Goal: Transaction & Acquisition: Purchase product/service

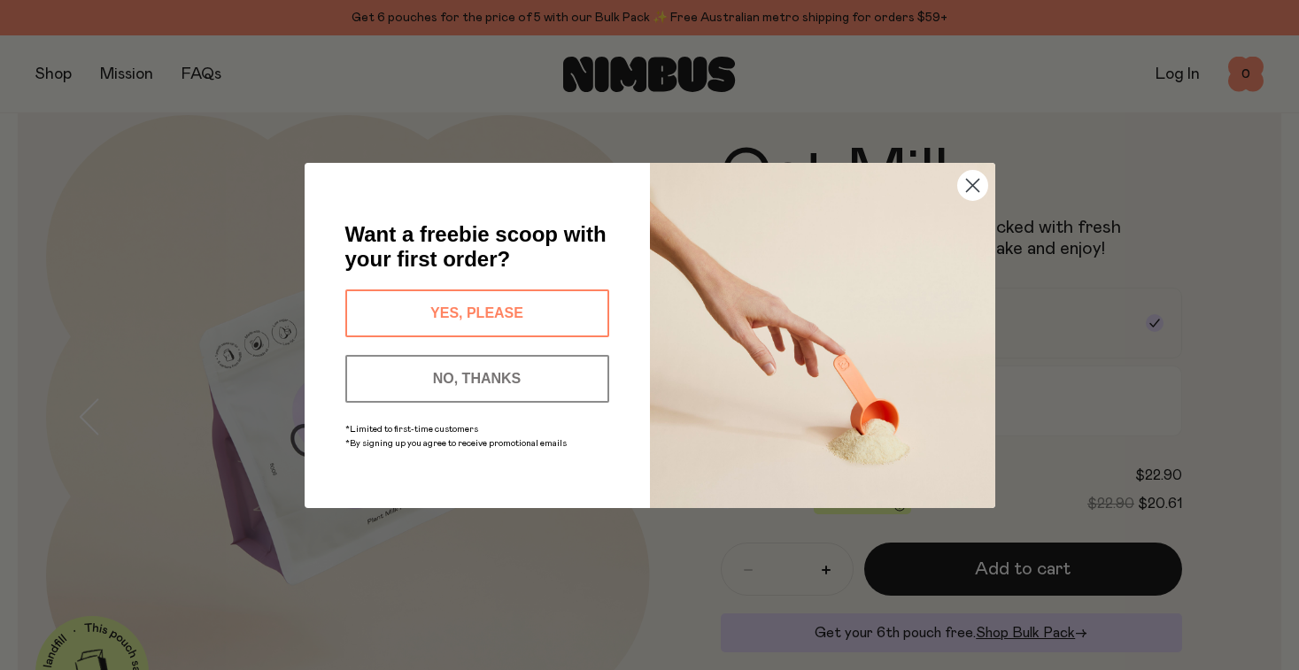
scroll to position [59, 0]
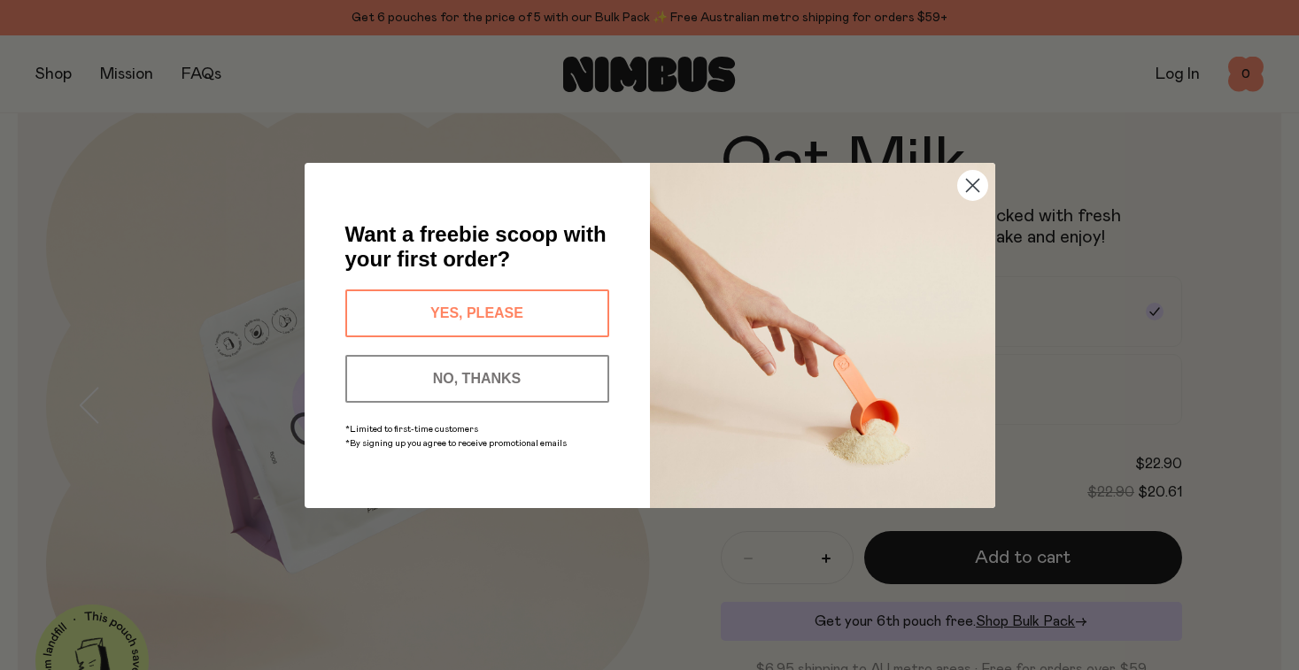
click at [973, 190] on circle "Close dialog" at bounding box center [971, 184] width 29 height 29
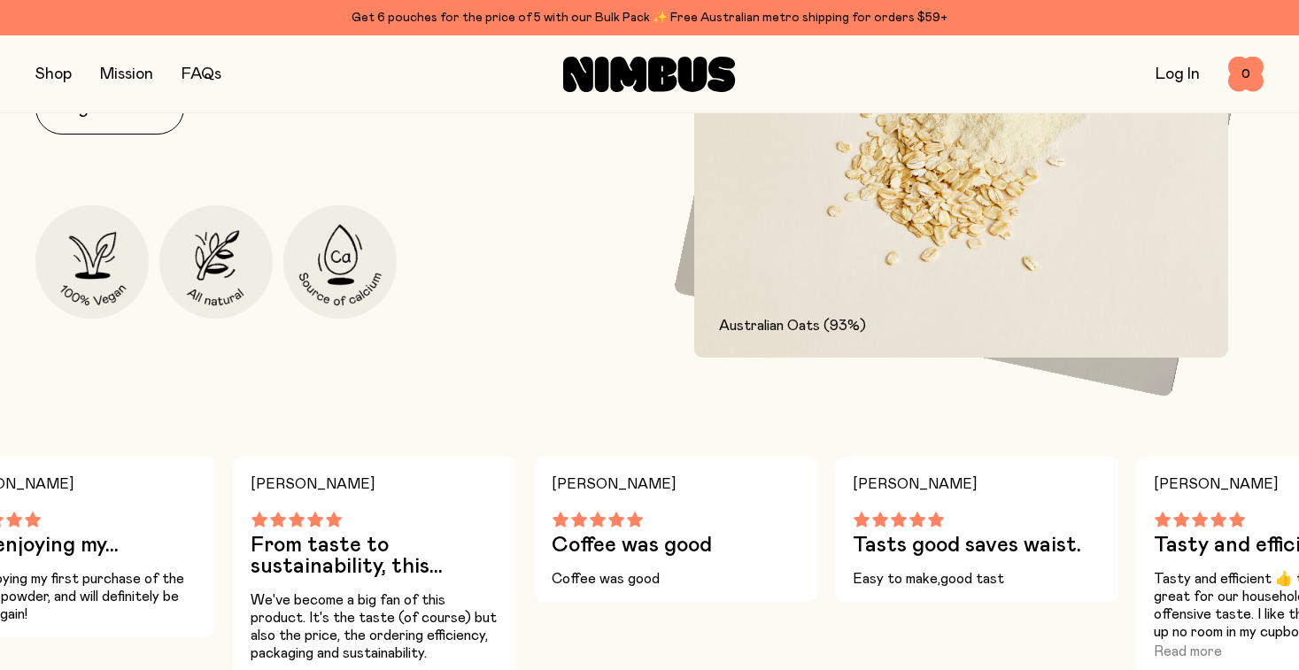
scroll to position [900, 0]
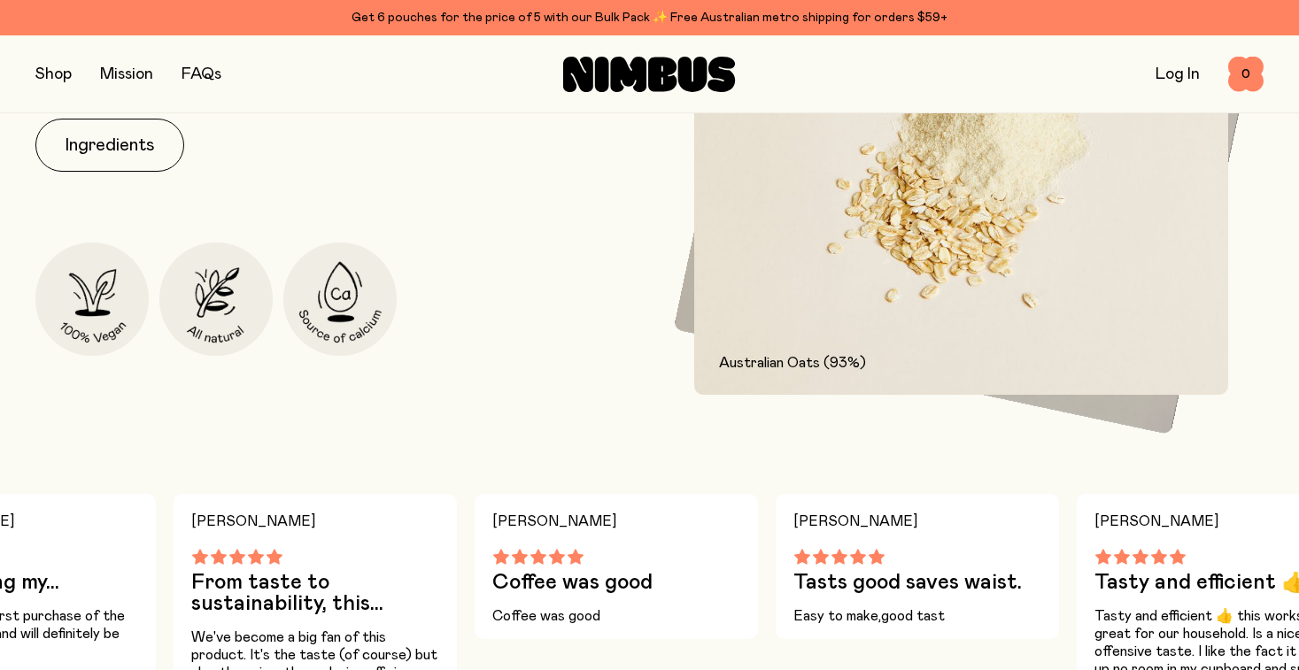
click at [41, 68] on button "button" at bounding box center [53, 74] width 36 height 25
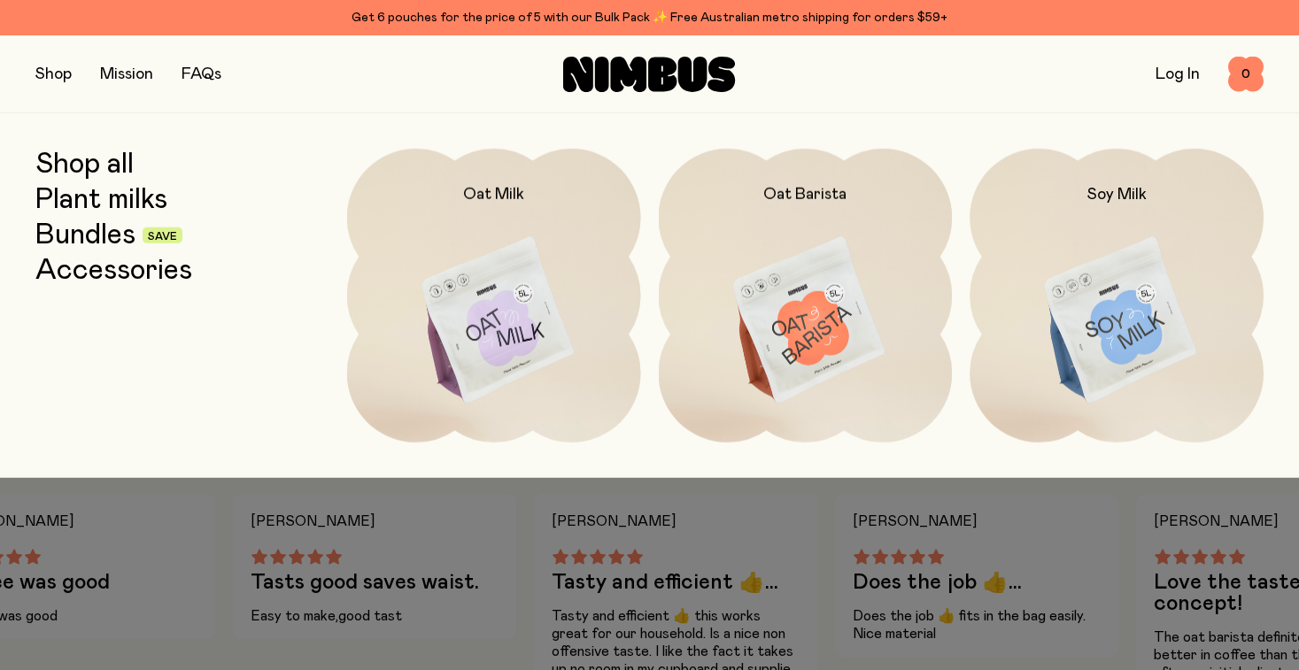
click at [83, 236] on link "Bundles" at bounding box center [85, 236] width 100 height 32
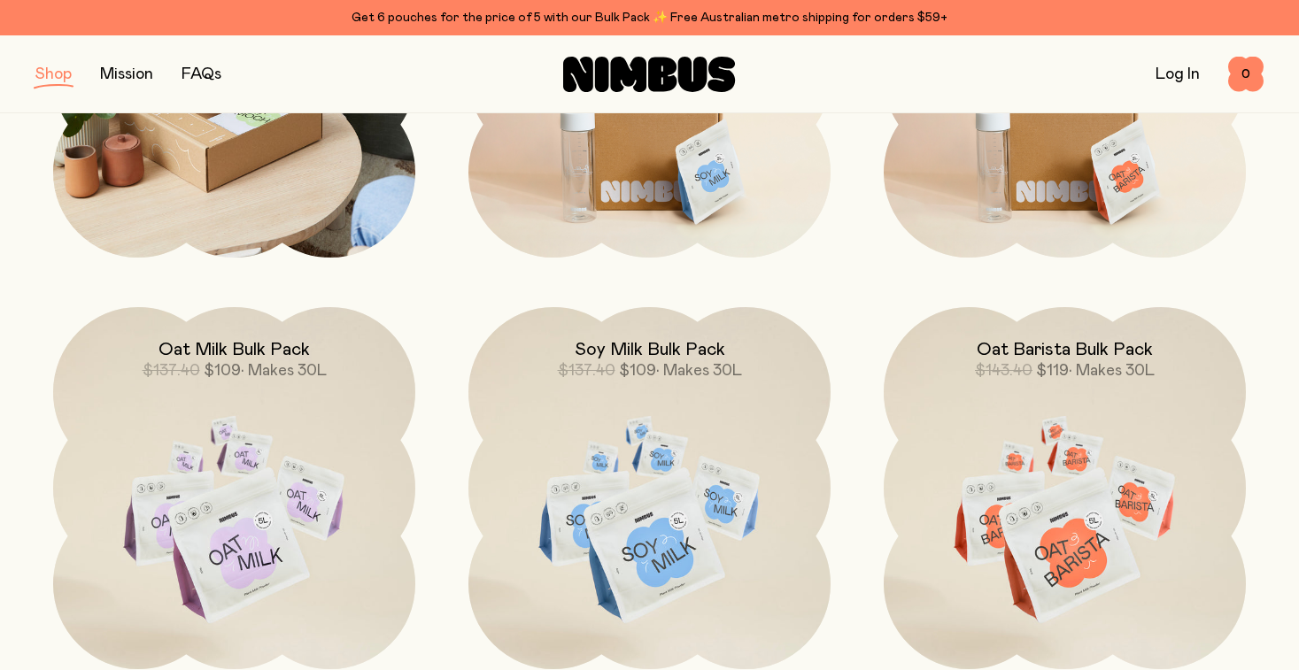
scroll to position [491, 0]
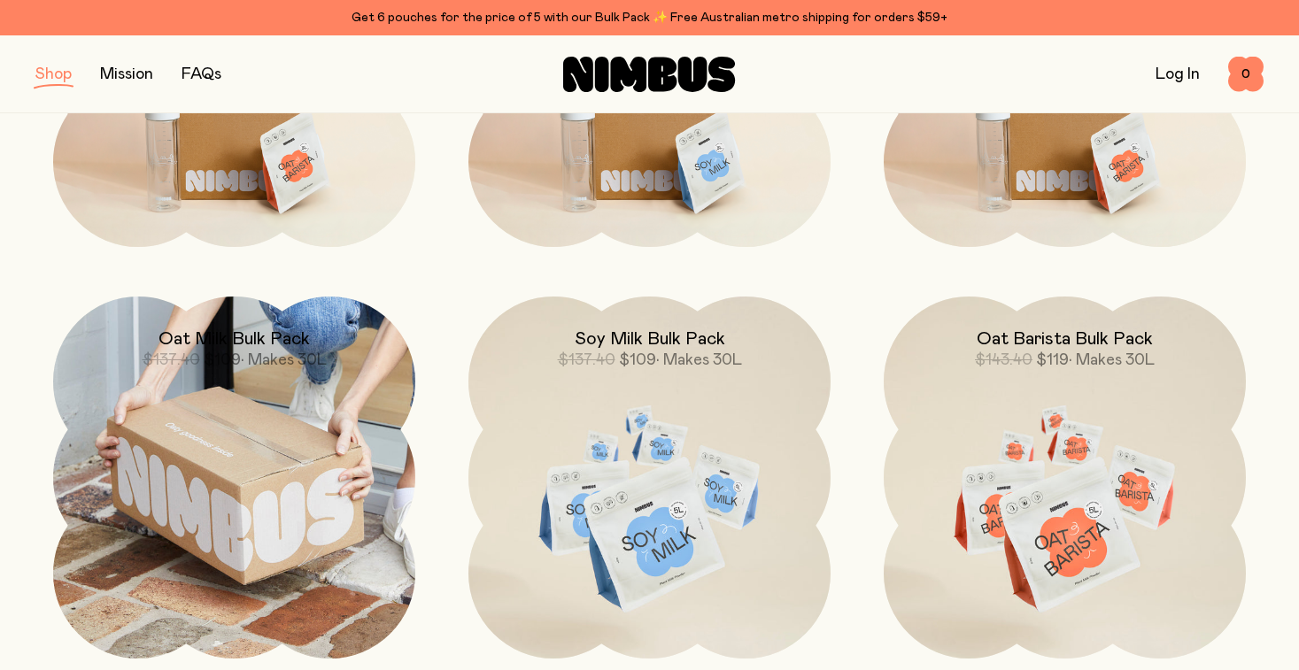
click at [246, 426] on img at bounding box center [234, 478] width 362 height 362
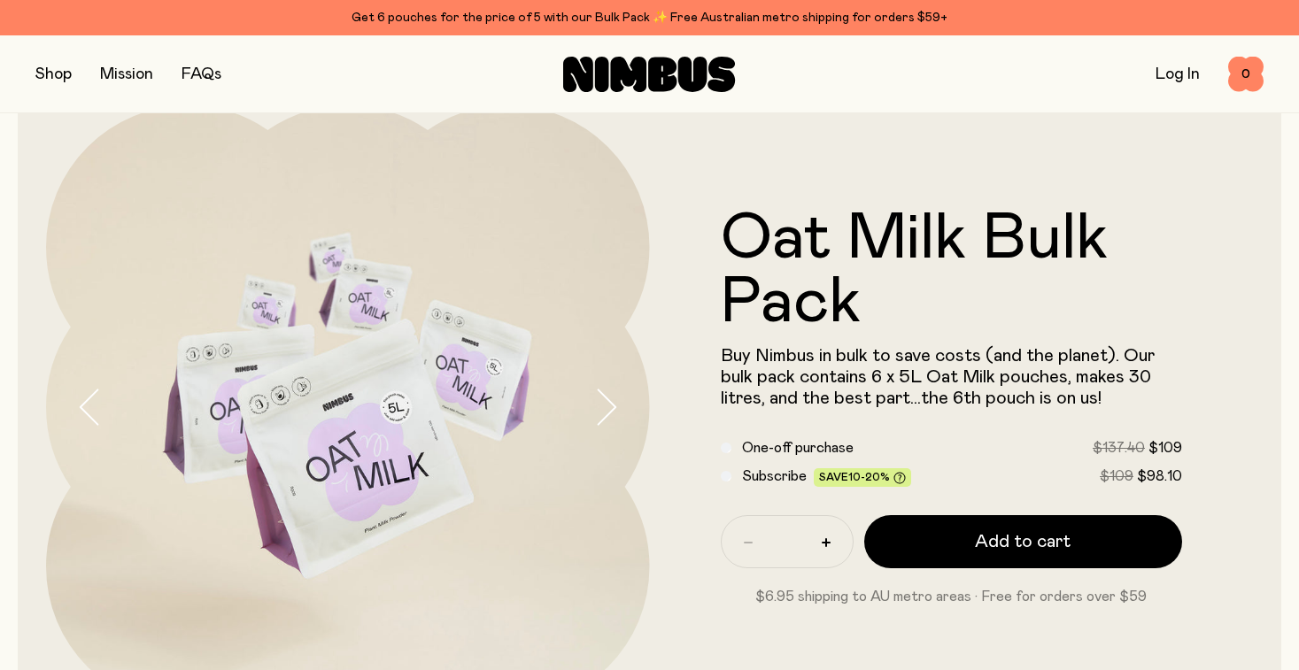
scroll to position [75, 0]
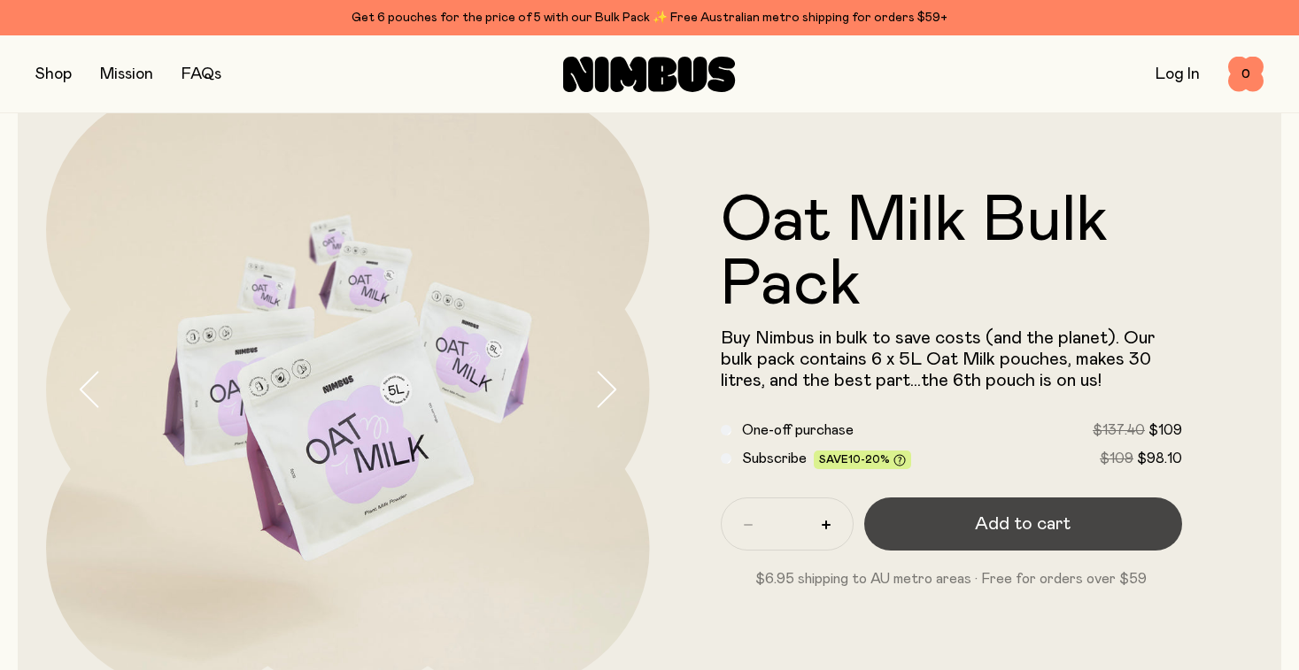
click at [1025, 523] on span "Add to cart" at bounding box center [1023, 524] width 96 height 25
